Goal: Obtain resource: Download file/media

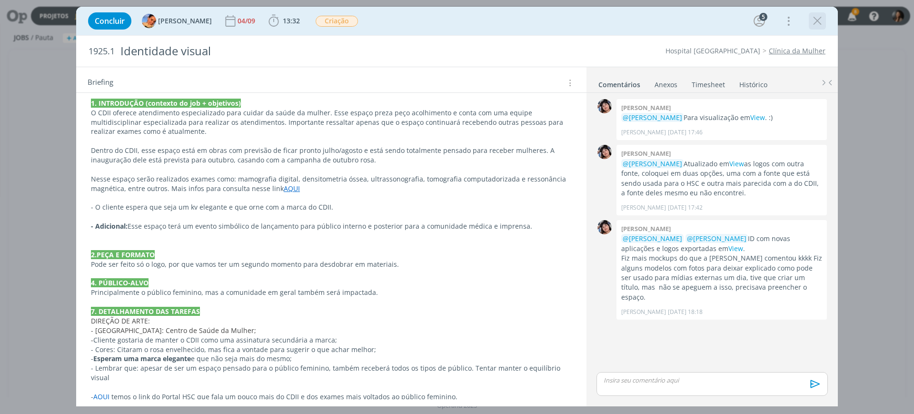
click at [763, 21] on icon "dialog" at bounding box center [817, 21] width 14 height 14
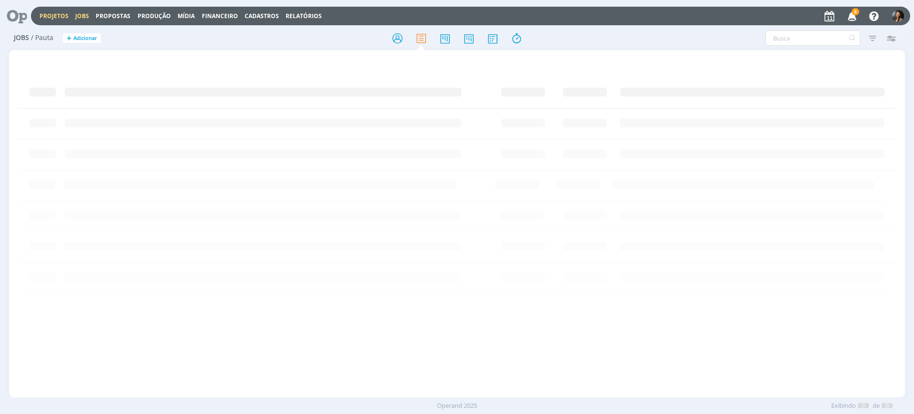
click at [58, 16] on link "Projetos" at bounding box center [54, 16] width 29 height 8
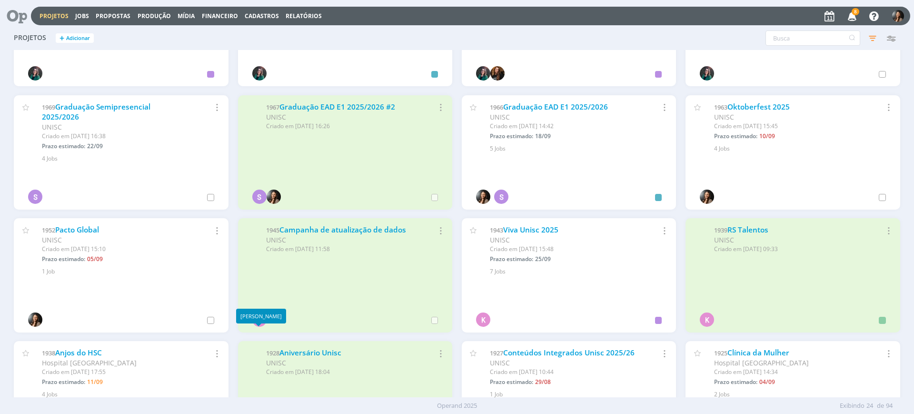
scroll to position [238, 0]
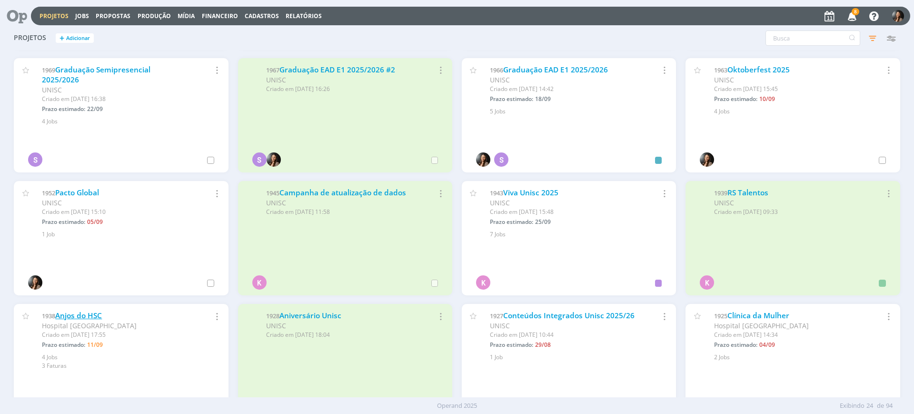
click at [77, 314] on link "Anjos do HSC" at bounding box center [78, 315] width 47 height 10
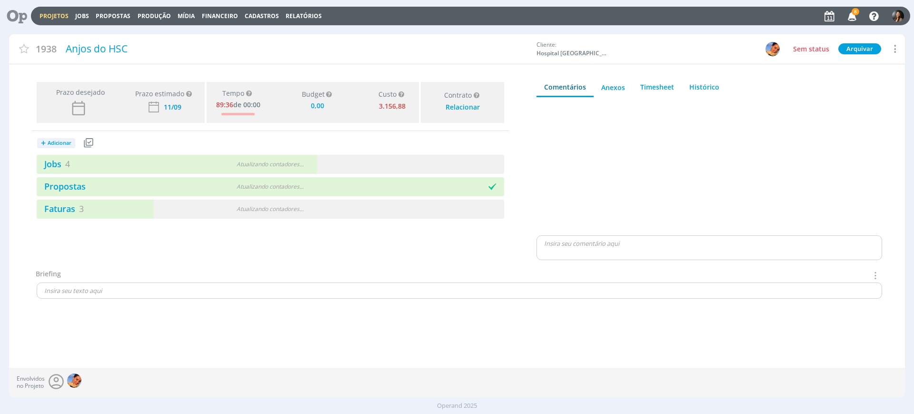
type input "0,00"
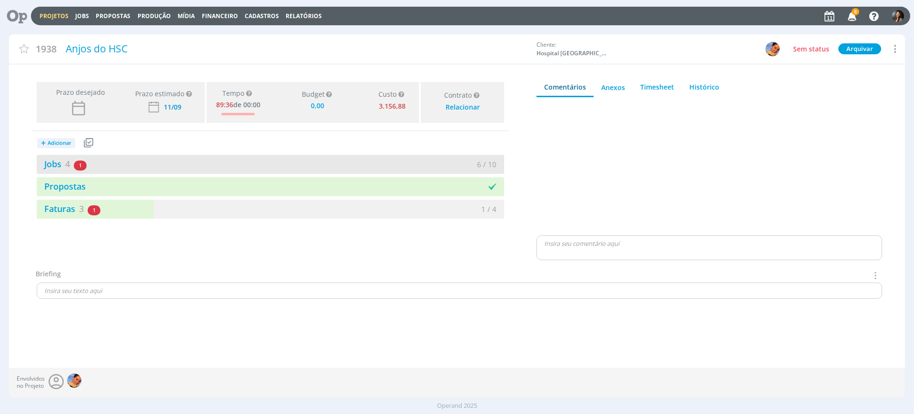
click at [312, 168] on div "6 / 10" at bounding box center [387, 164] width 234 height 11
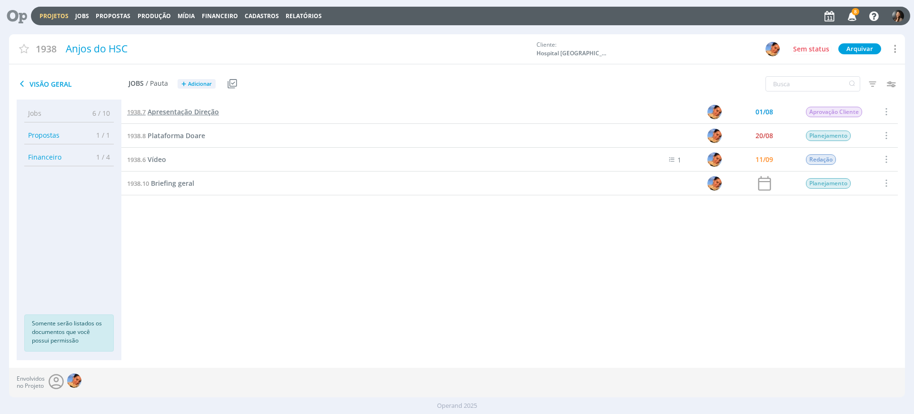
click at [200, 112] on span "Apresentação Direção" at bounding box center [183, 111] width 71 height 9
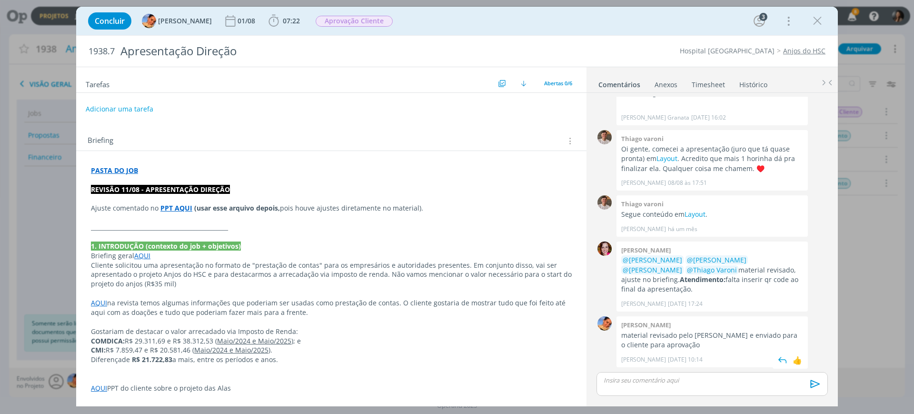
scroll to position [82, 0]
drag, startPoint x: 701, startPoint y: 338, endPoint x: 789, endPoint y: 325, distance: 89.6
click at [763, 332] on p "material revisado pelo Alexandre e enviado para o cliente para aprovação" at bounding box center [712, 341] width 182 height 20
click at [459, 291] on p "dialog" at bounding box center [331, 293] width 481 height 10
drag, startPoint x: 165, startPoint y: 208, endPoint x: 174, endPoint y: 207, distance: 9.1
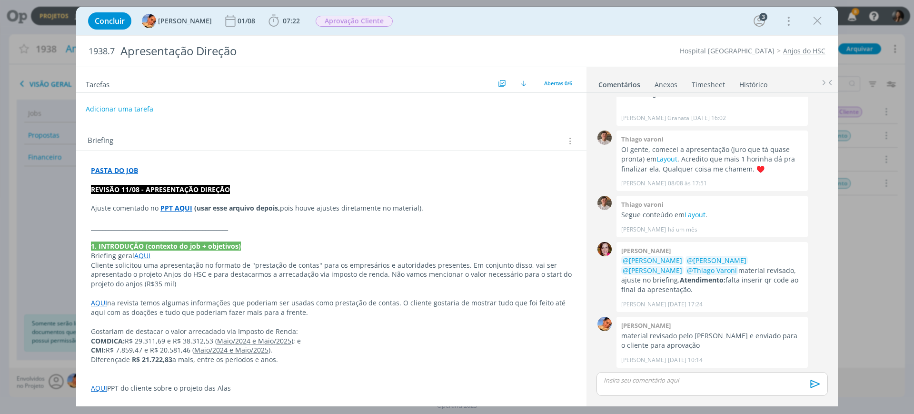
click at [165, 208] on strong "PPT AQUI" at bounding box center [176, 207] width 32 height 9
click at [189, 222] on link "https://sobeae.sharepoint.com/sites/SOBEAE/Documentos%20Compartilhados/Forms/Al…" at bounding box center [153, 226] width 72 height 12
click at [289, 301] on p "AQUI na revista temos algumas informações que poderiam ser usadas como prestaçã…" at bounding box center [331, 307] width 481 height 19
click at [365, 310] on p "AQUI na revista temos algumas informações que poderiam ser usadas como prestaçã…" at bounding box center [331, 307] width 481 height 19
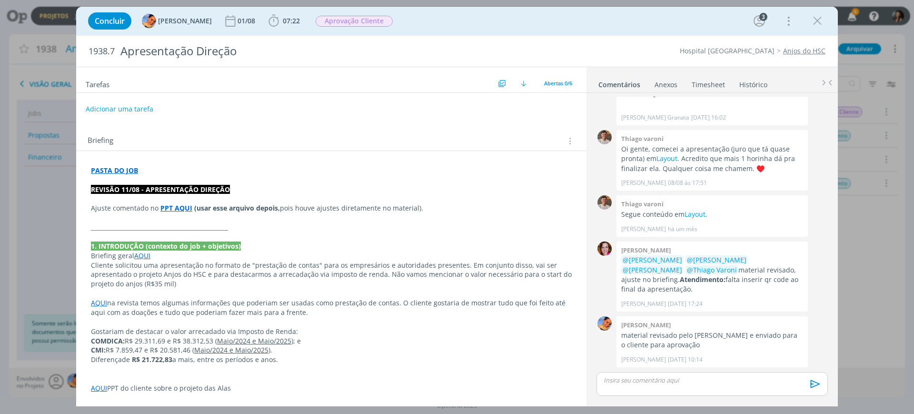
scroll to position [82, 0]
drag, startPoint x: 207, startPoint y: 308, endPoint x: 438, endPoint y: 311, distance: 230.9
click at [432, 306] on p "AQUI na revista temos algumas informações que poderiam ser usadas como prestaçã…" at bounding box center [331, 307] width 481 height 19
drag, startPoint x: 444, startPoint y: 307, endPoint x: 435, endPoint y: 301, distance: 10.7
click at [443, 305] on p "AQUI na revista temos algumas informações que poderiam ser usadas como prestaçã…" at bounding box center [331, 307] width 481 height 19
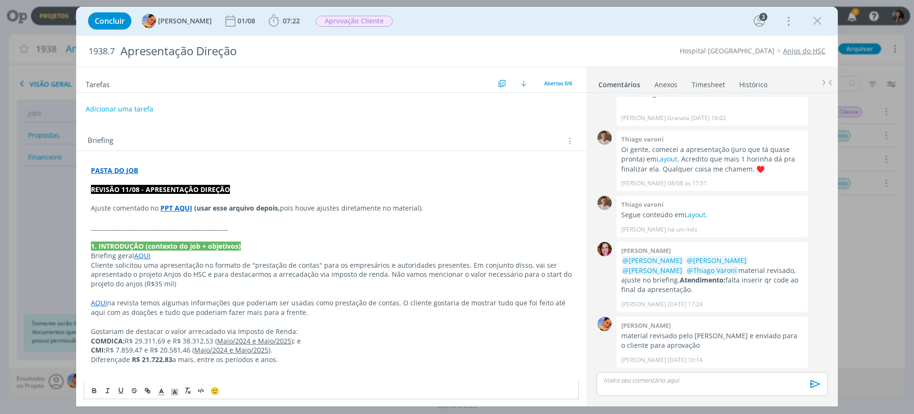
click at [103, 299] on link "AQUI" at bounding box center [99, 302] width 16 height 9
click at [141, 322] on link "https://sobeae.sharepoint.com/:f:/s/SOBEAE/EuyPnobssOtOhdonK5JUD6ABgUqHn0tQIHrE…" at bounding box center [153, 321] width 72 height 12
click at [431, 333] on p "Gostariam de destacar o valor arrecadado via Imposto de Renda:" at bounding box center [331, 332] width 481 height 10
drag, startPoint x: 197, startPoint y: 311, endPoint x: 308, endPoint y: 310, distance: 110.9
click at [308, 310] on p "AQUI na revista temos algumas informações que poderiam ser usadas como prestaçã…" at bounding box center [331, 307] width 481 height 19
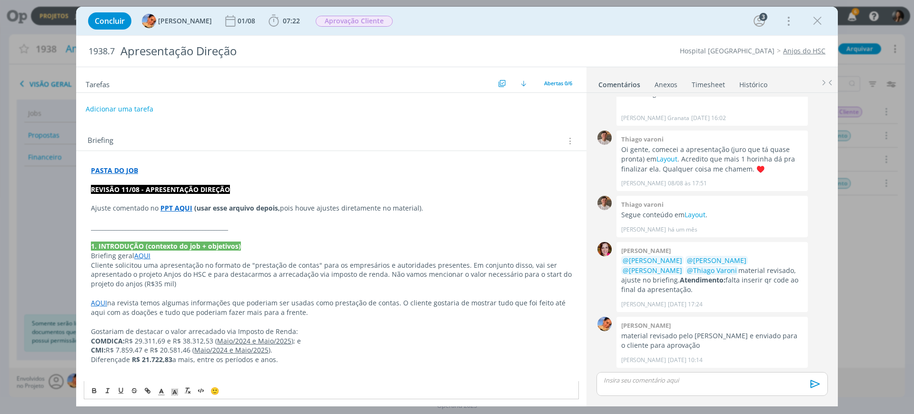
click at [332, 333] on p "Diferença de R$ 21.722,83 a mais, entre os períodos e anos." at bounding box center [331, 360] width 481 height 10
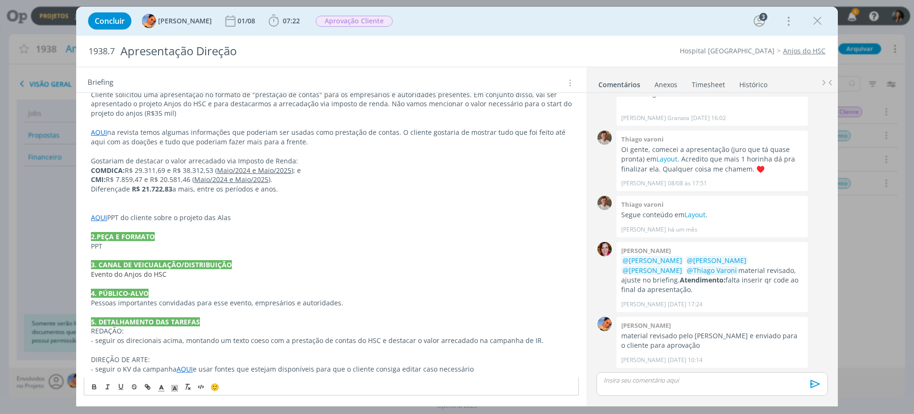
scroll to position [83, 0]
drag, startPoint x: 134, startPoint y: 219, endPoint x: 221, endPoint y: 218, distance: 87.6
click at [221, 218] on p "AQUI PPT do cliente sobre o projeto das Alas" at bounding box center [331, 218] width 481 height 10
click at [220, 217] on p "AQUI PPT do cliente sobre o projeto das Alas" at bounding box center [331, 218] width 481 height 10
click at [172, 218] on p "AQUI PPT do cliente sobre o projeto das Alas" at bounding box center [331, 218] width 481 height 10
